Goal: Task Accomplishment & Management: Complete application form

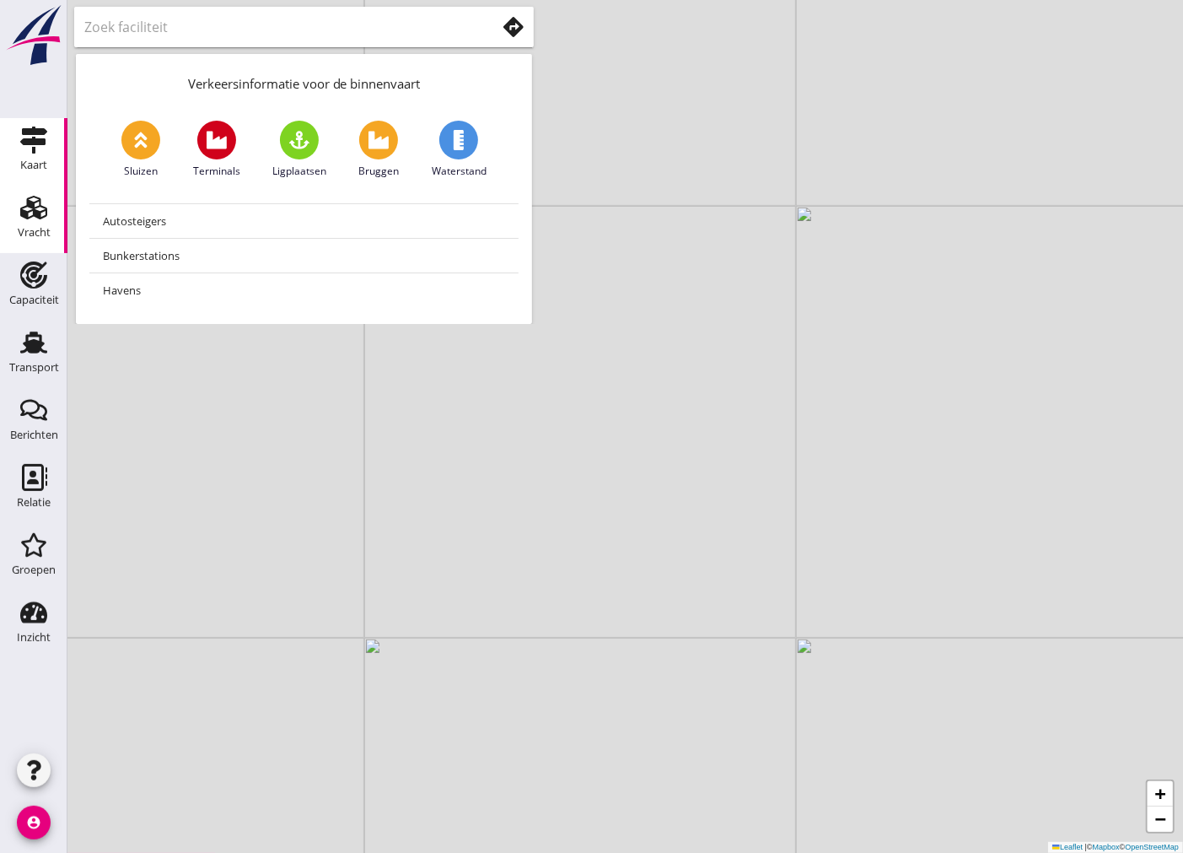
click at [25, 203] on icon "Vracht" at bounding box center [33, 207] width 27 height 27
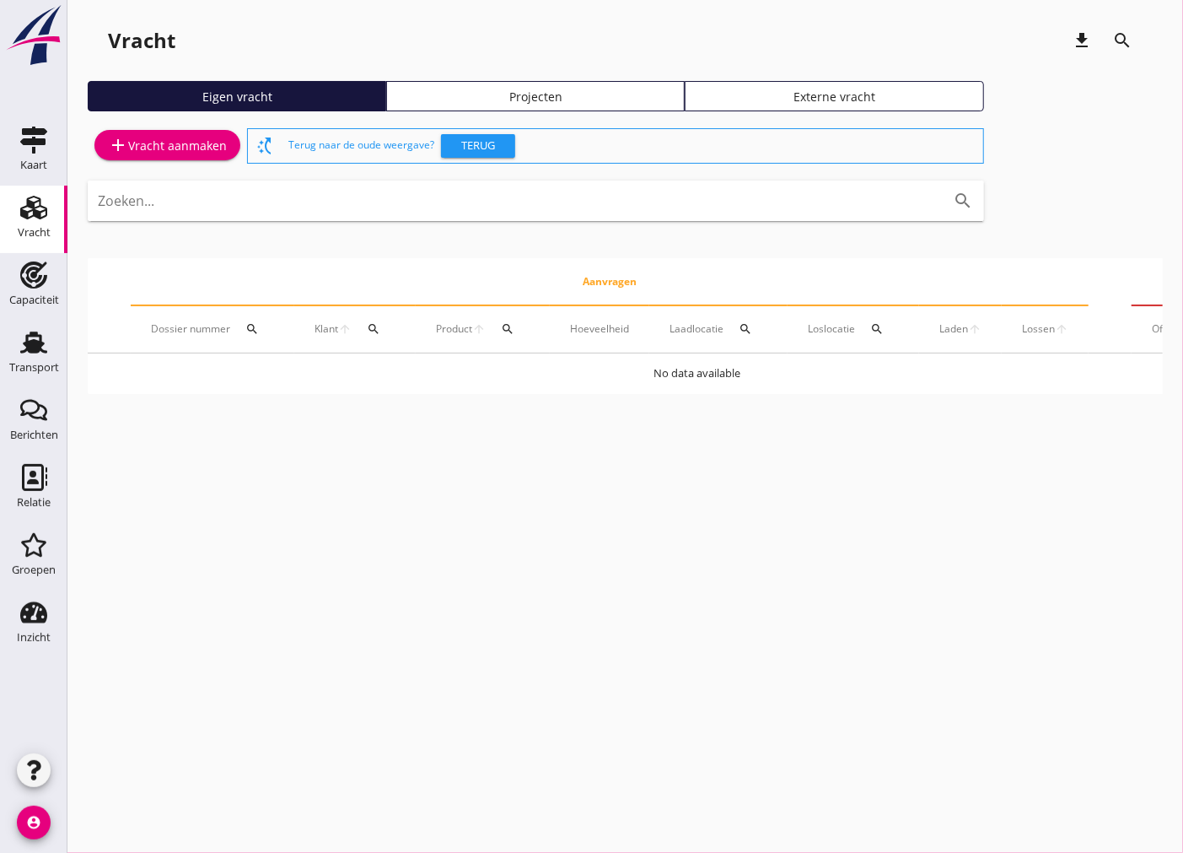
click at [170, 140] on div "add Vracht aanmaken" at bounding box center [167, 145] width 119 height 20
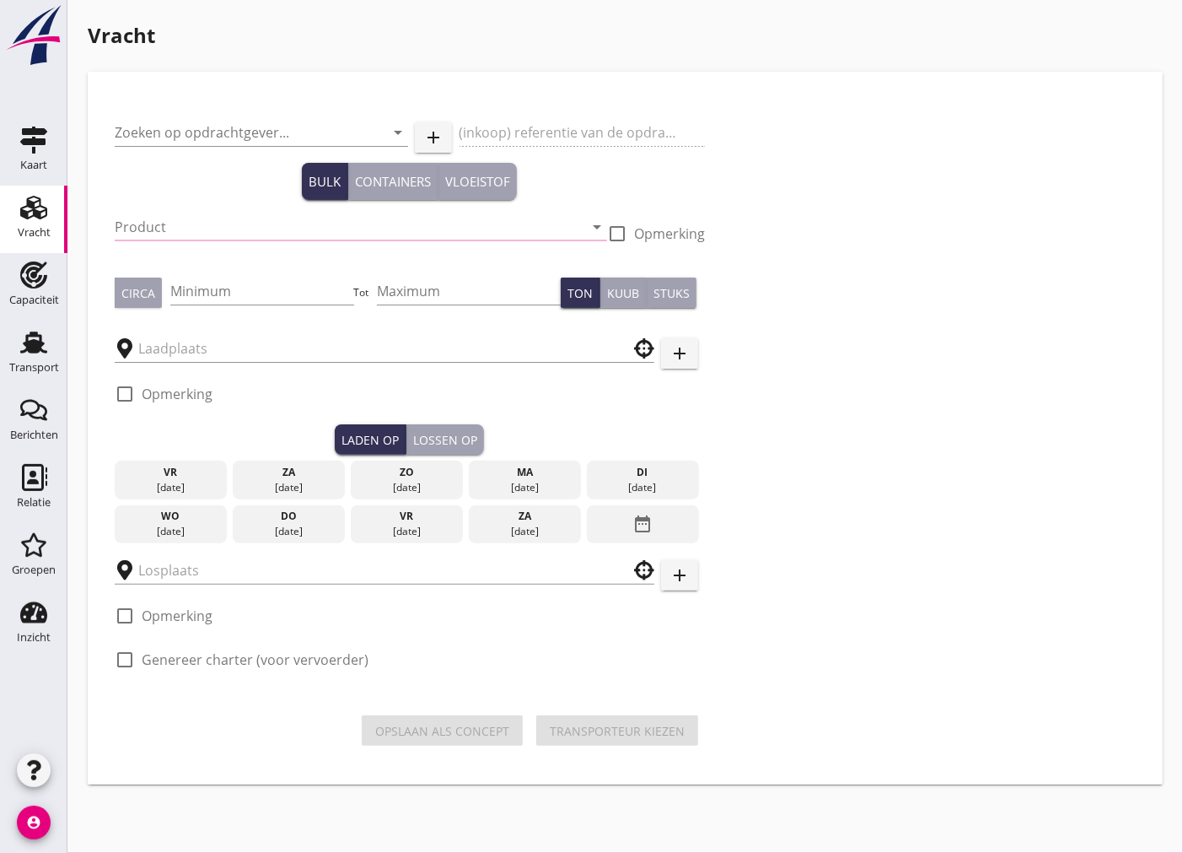
click at [191, 231] on input "Product" at bounding box center [349, 226] width 469 height 27
click at [175, 133] on input "Zoeken op opdrachtgever..." at bounding box center [238, 132] width 246 height 27
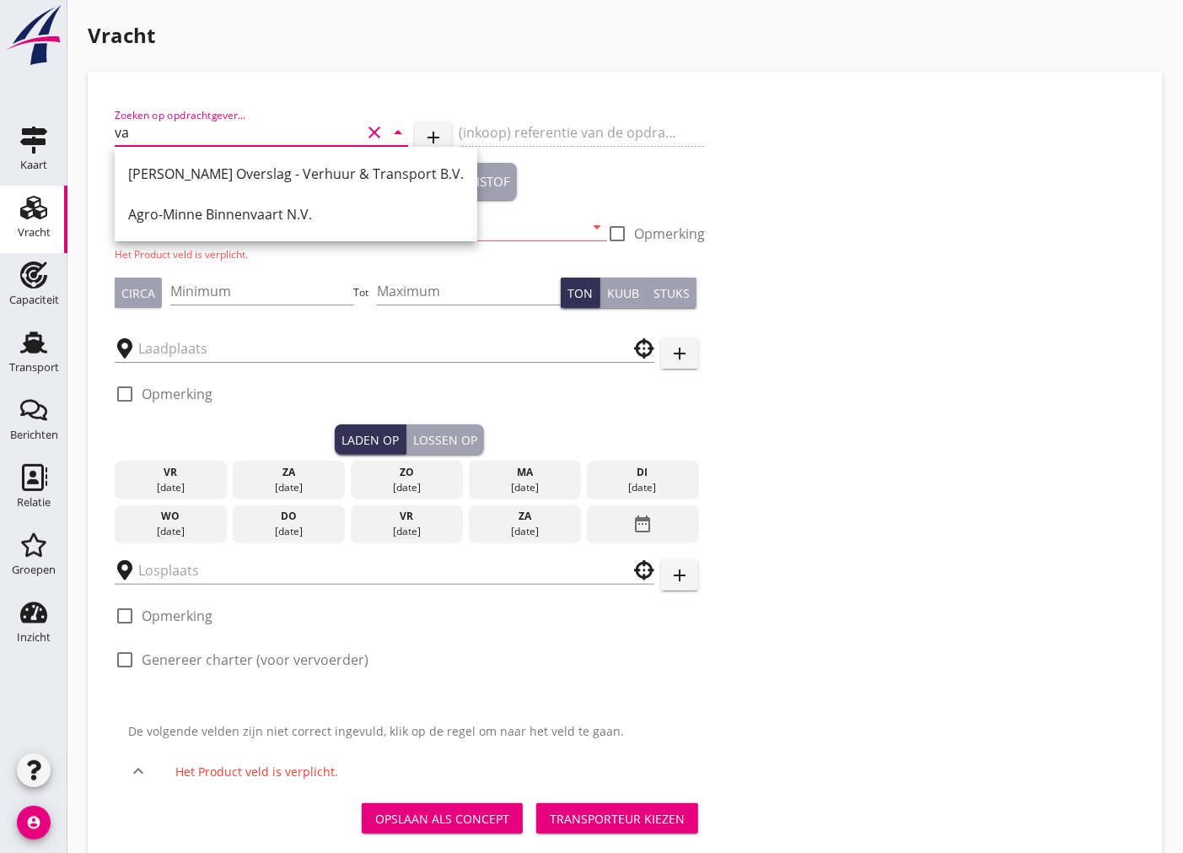
type input "v"
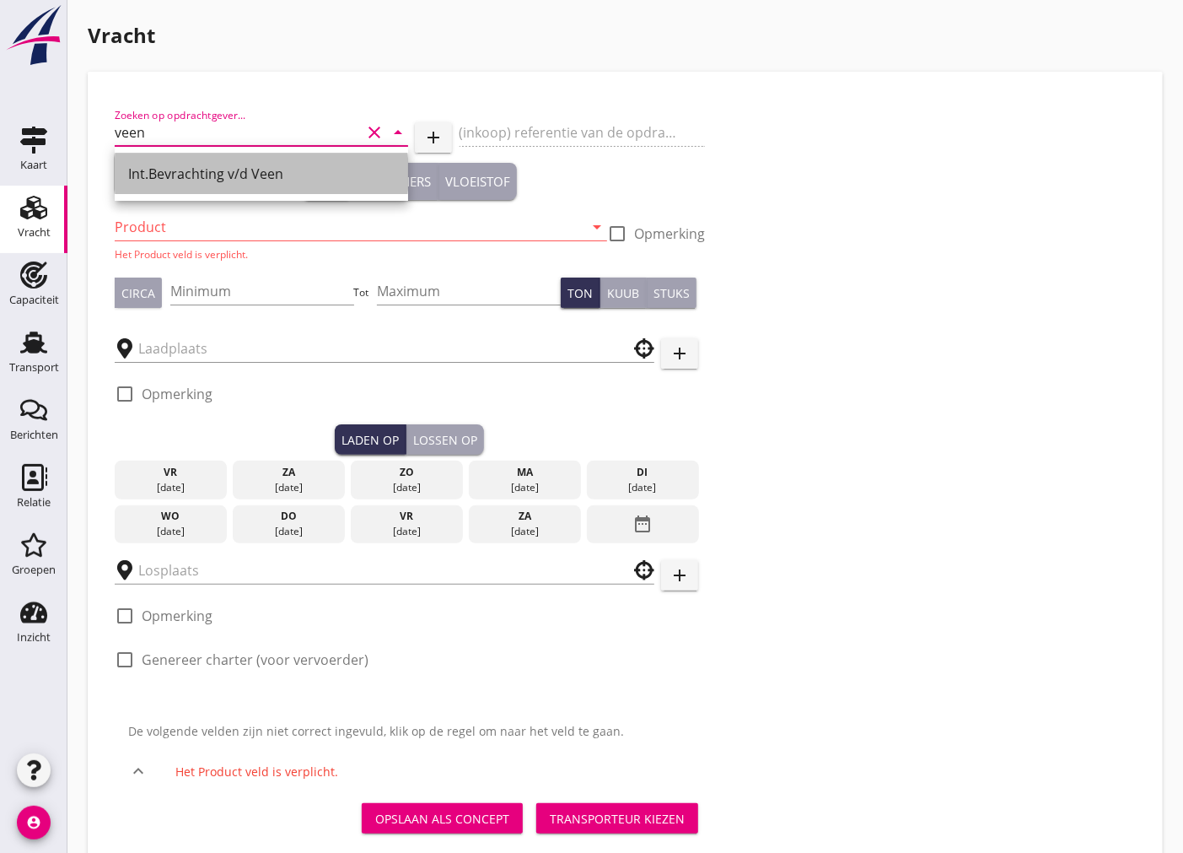
click at [164, 184] on div "Int.Bevrachting v/d Veen" at bounding box center [261, 173] width 267 height 40
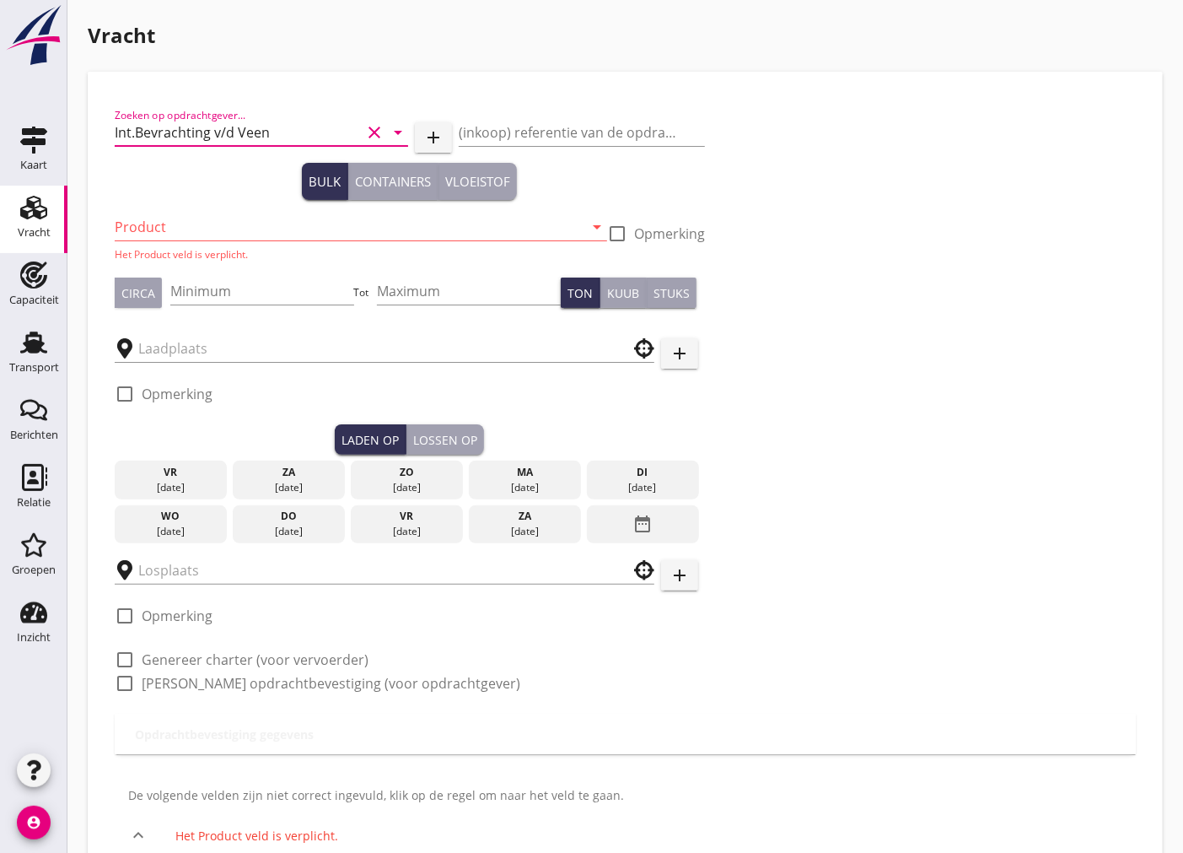
type input "Int.Bevrachting v/d Veen"
click at [156, 215] on input "Product" at bounding box center [349, 226] width 469 height 27
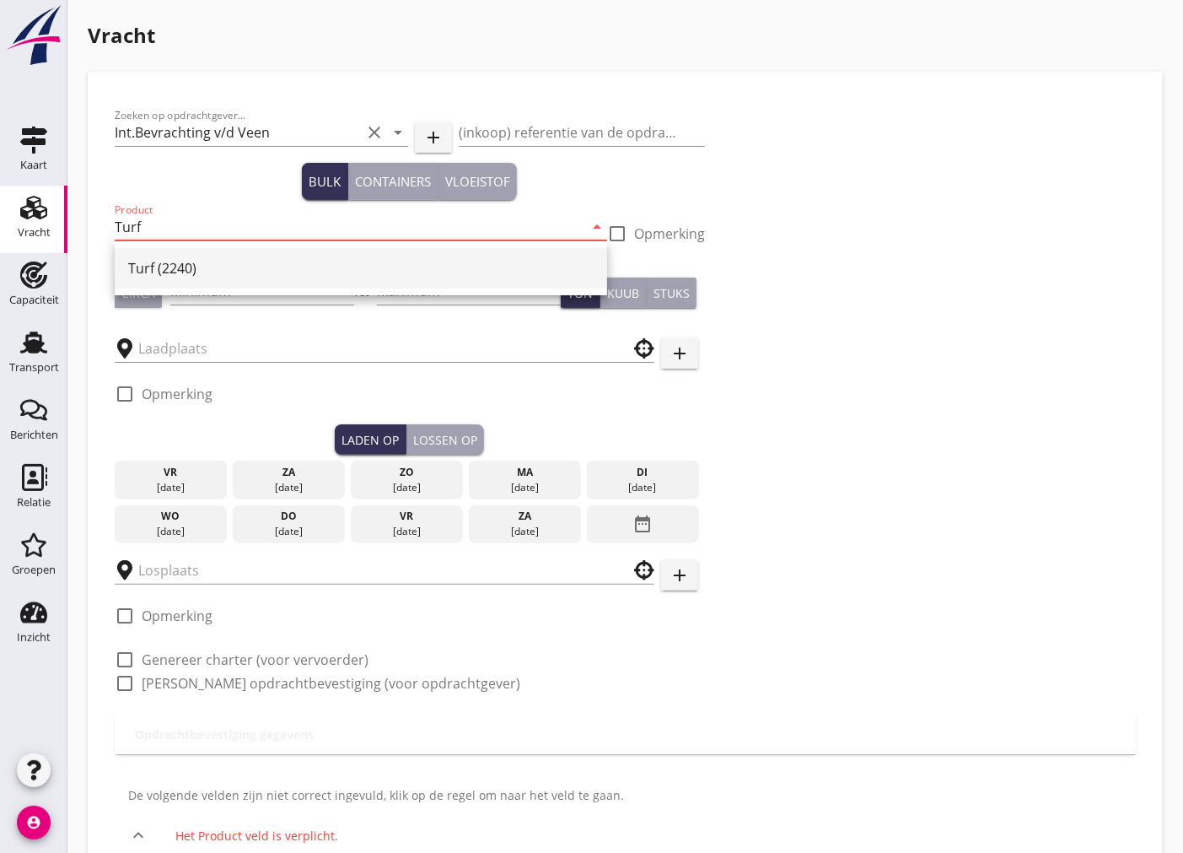
click at [202, 262] on div "Turf (2240)" at bounding box center [361, 268] width 466 height 20
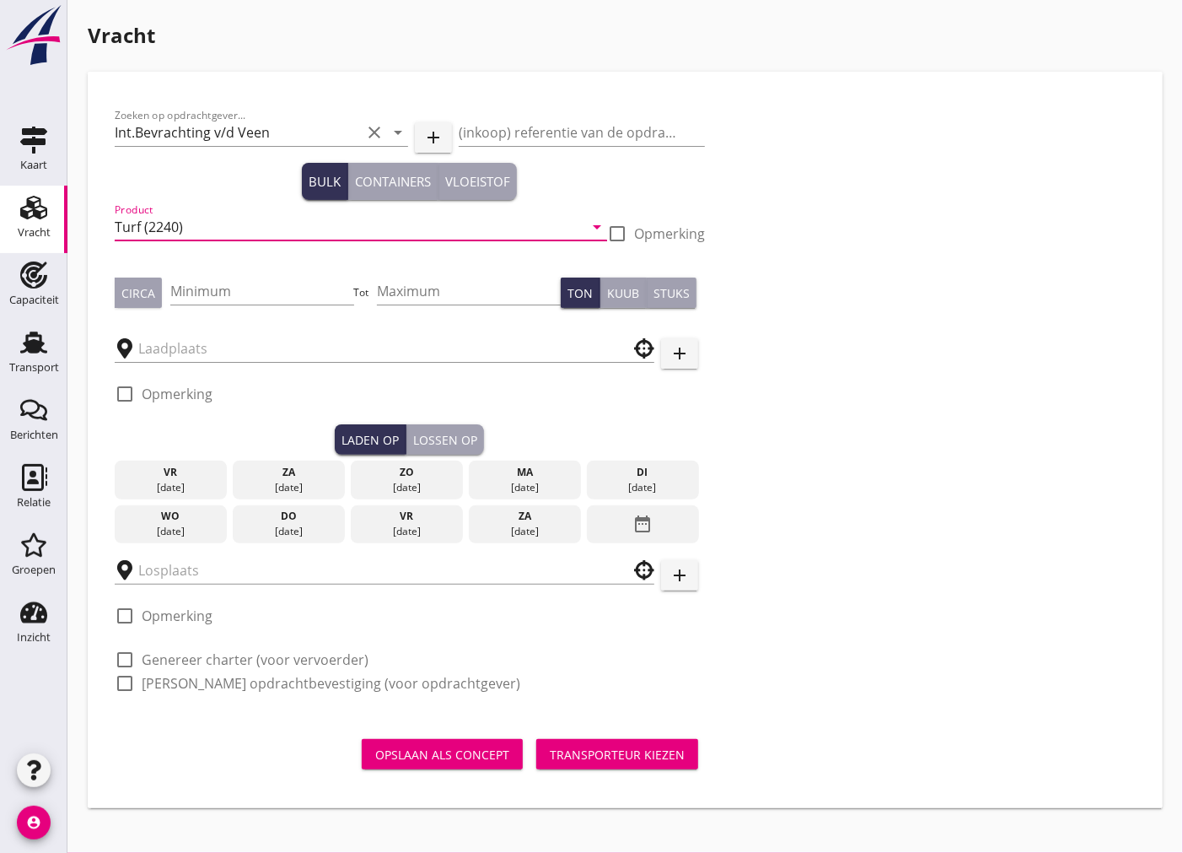
type input "Turf (2240)"
